Goal: Task Accomplishment & Management: Manage account settings

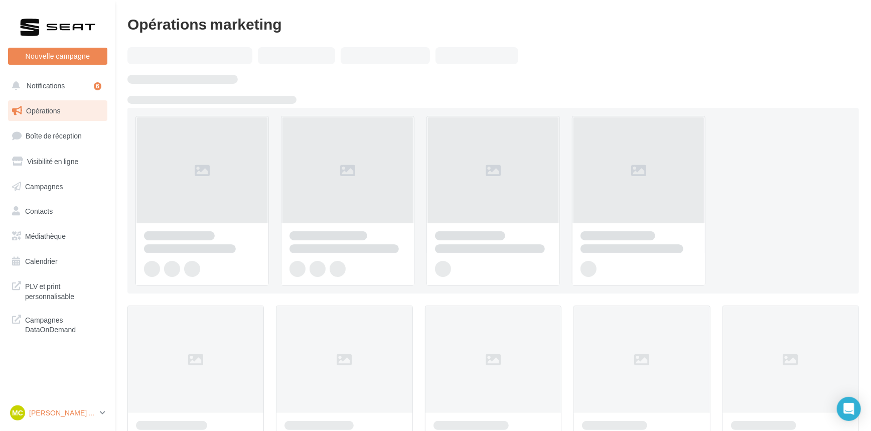
click at [69, 413] on p "[PERSON_NAME] [PERSON_NAME]" at bounding box center [62, 413] width 67 height 10
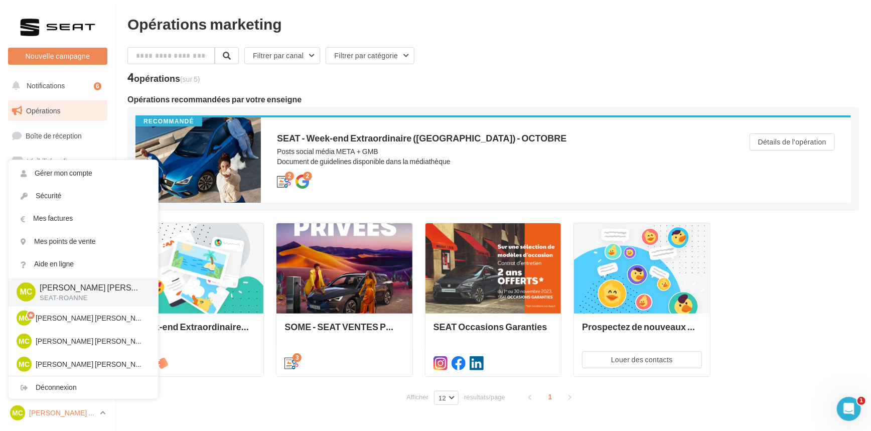
click at [69, 413] on p "[PERSON_NAME] [PERSON_NAME]" at bounding box center [62, 413] width 67 height 10
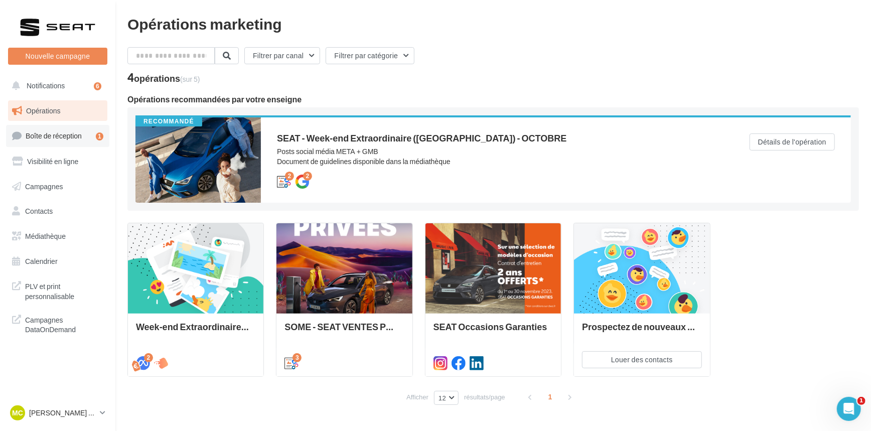
click at [71, 144] on link "Boîte de réception 1" at bounding box center [57, 136] width 103 height 22
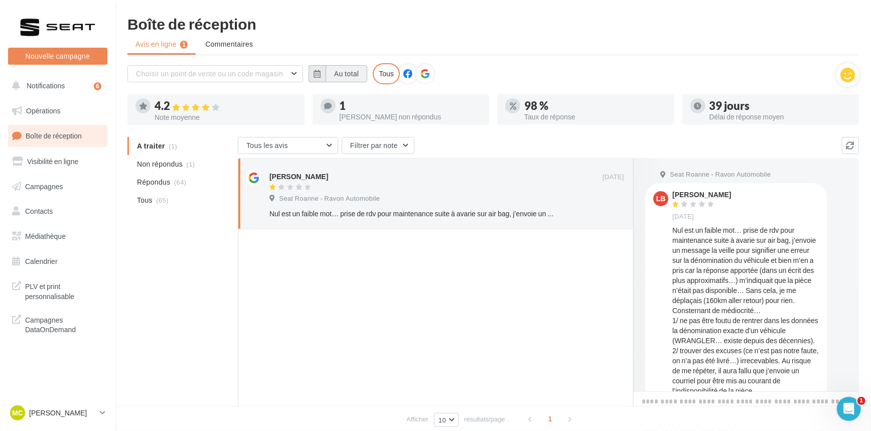
click at [335, 73] on button "Au total" at bounding box center [346, 73] width 42 height 17
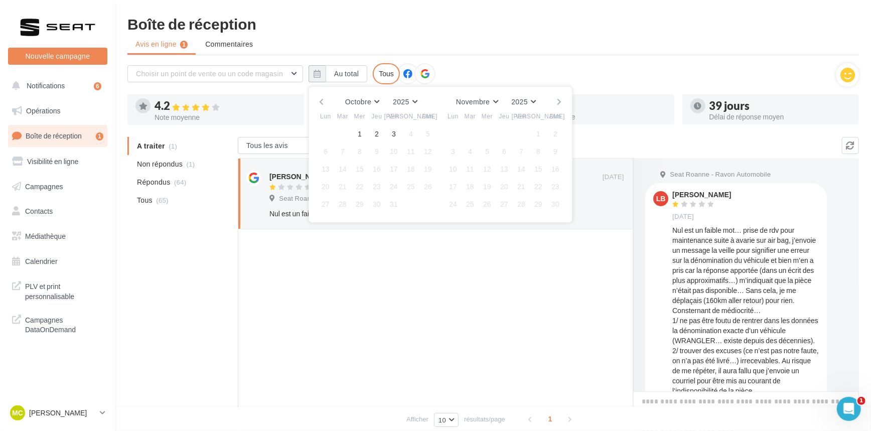
click at [318, 100] on button "button" at bounding box center [321, 102] width 9 height 14
click at [326, 130] on button "1" at bounding box center [325, 133] width 15 height 15
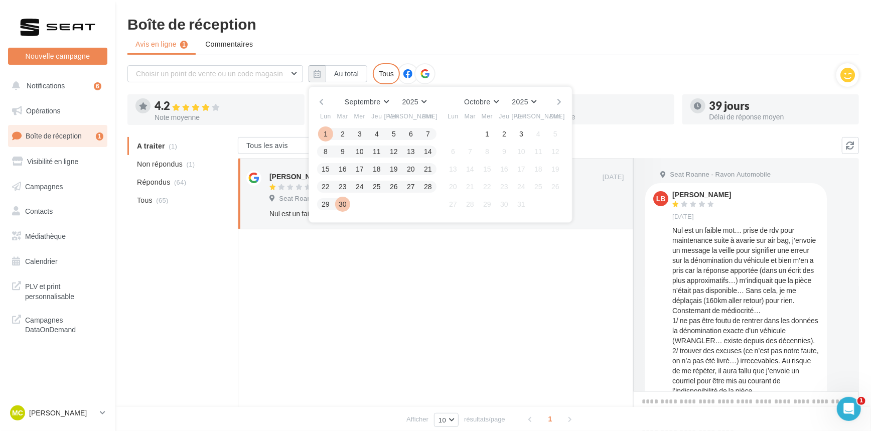
click at [345, 201] on button "30" at bounding box center [342, 204] width 15 height 15
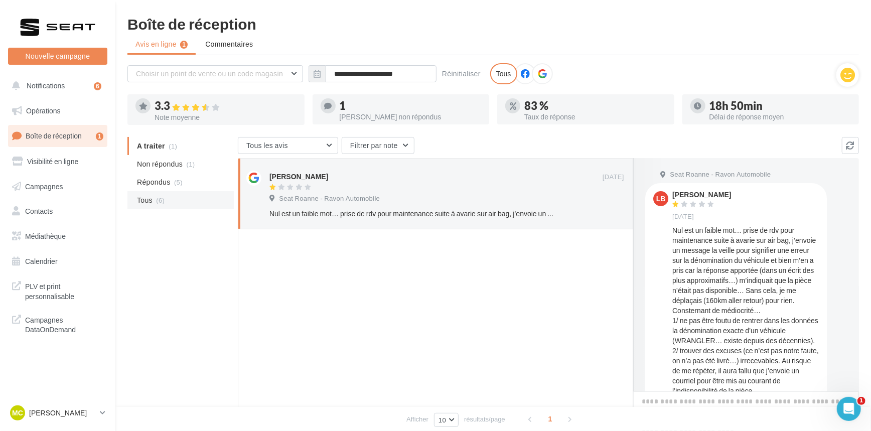
click at [197, 201] on li "Tous (6)" at bounding box center [180, 200] width 106 height 18
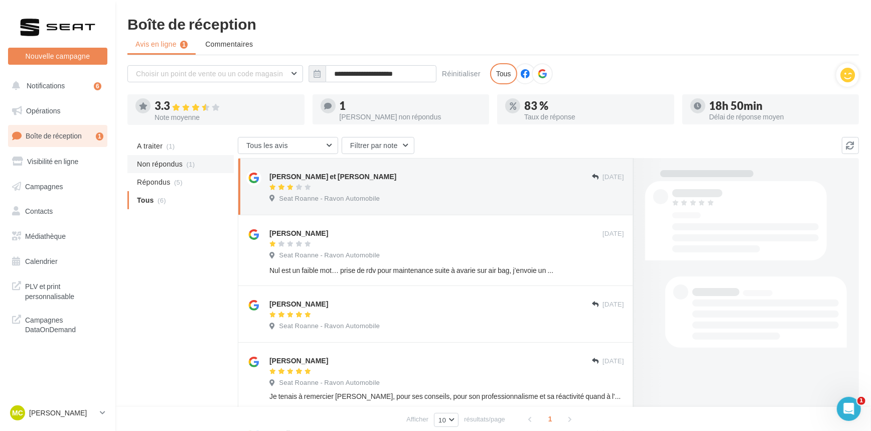
click at [191, 168] on li "Non répondus (1)" at bounding box center [180, 164] width 106 height 18
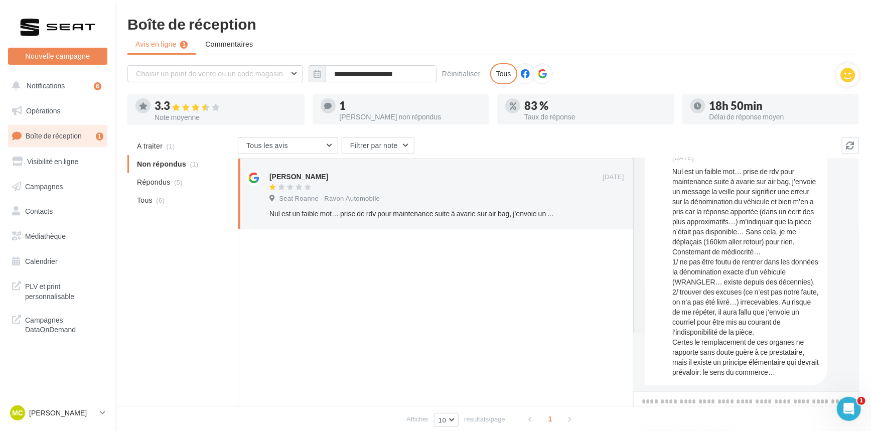
scroll to position [65, 0]
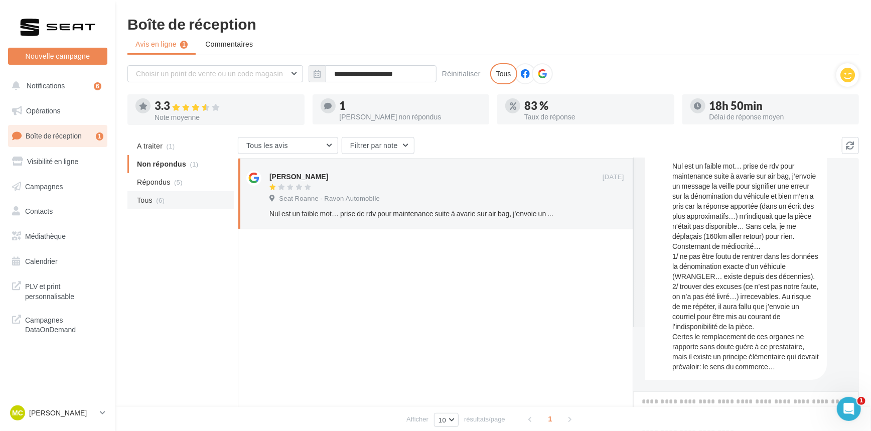
click at [176, 207] on li "Tous (6)" at bounding box center [180, 200] width 106 height 18
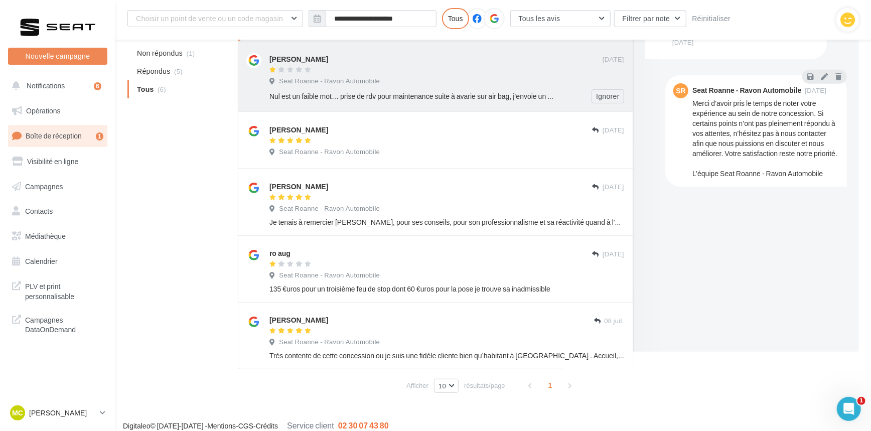
scroll to position [0, 0]
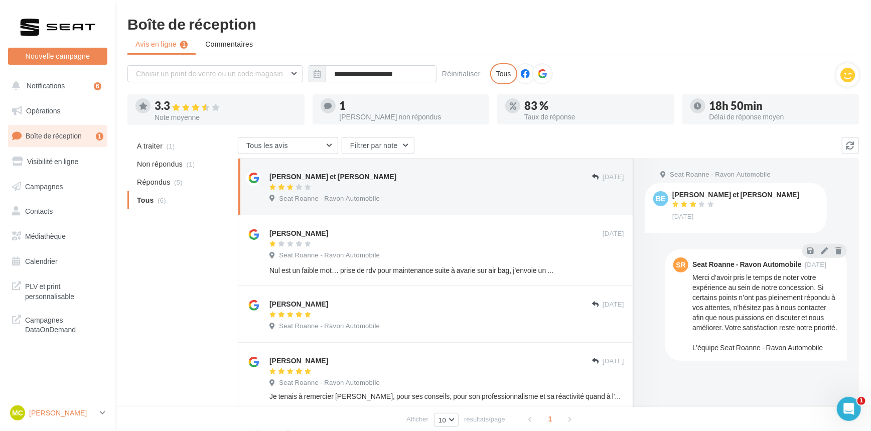
click at [71, 412] on p "[PERSON_NAME] [PERSON_NAME]" at bounding box center [62, 413] width 67 height 10
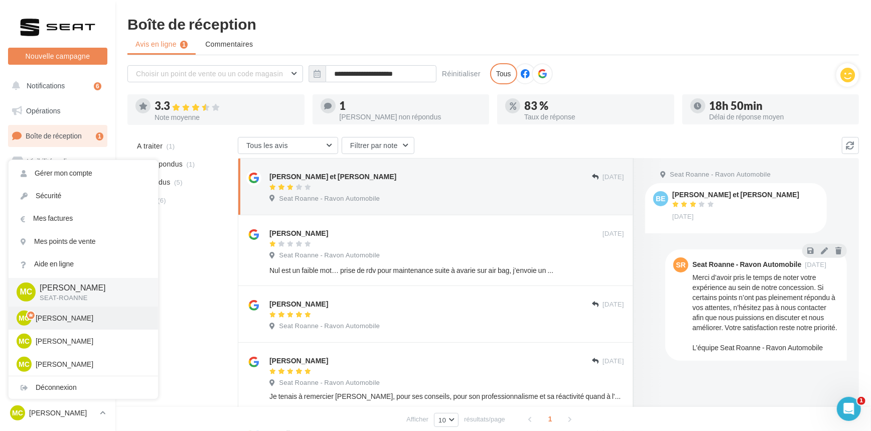
click at [83, 326] on div "MC Marie Céline VIALLA SEAT-ST-ETIENNE" at bounding box center [83, 317] width 149 height 23
click at [68, 322] on p "[PERSON_NAME] [PERSON_NAME]" at bounding box center [91, 318] width 110 height 10
